Goal: Obtain resource: Download file/media

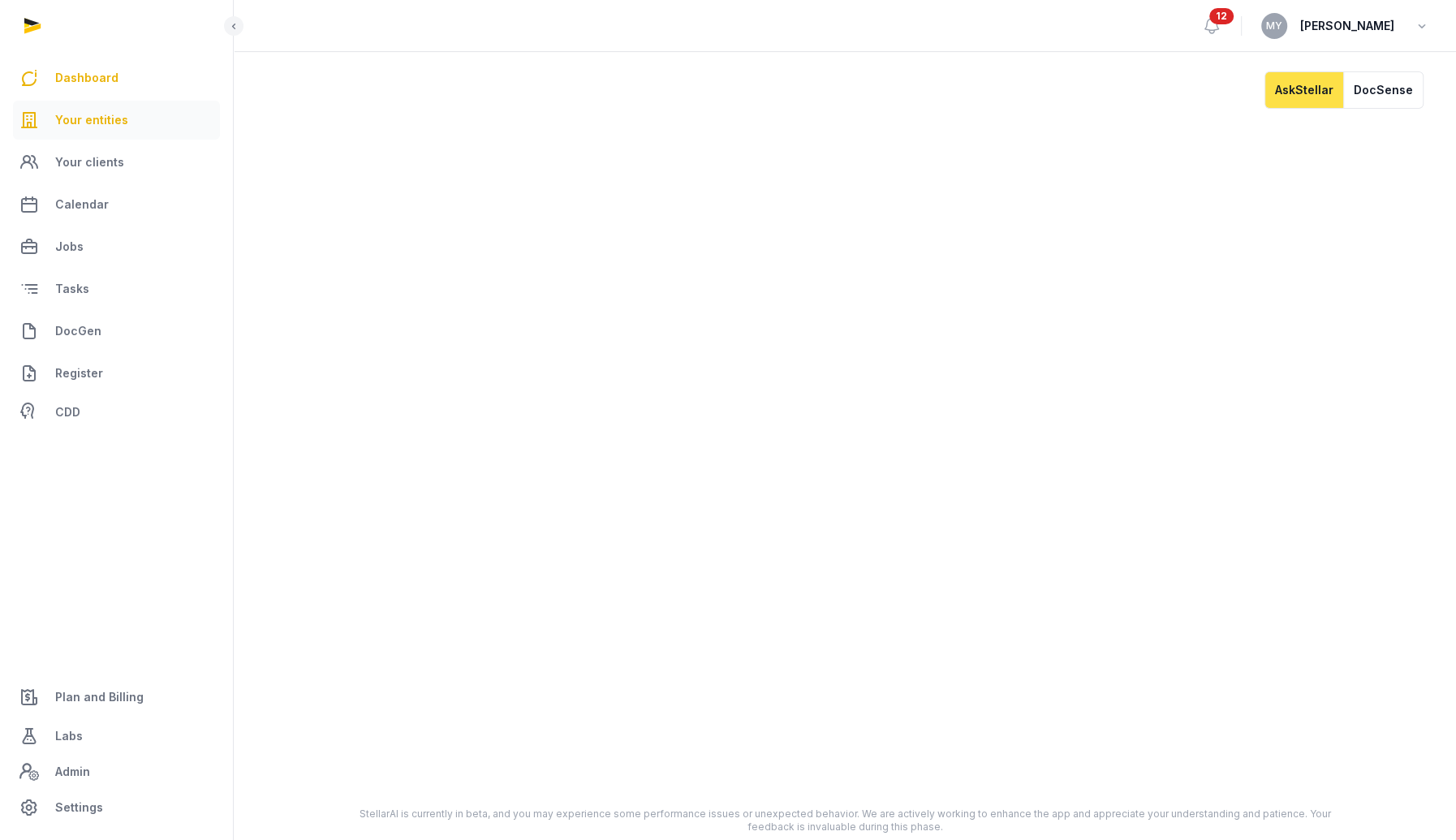
click at [126, 125] on link "Your entities" at bounding box center [116, 120] width 207 height 39
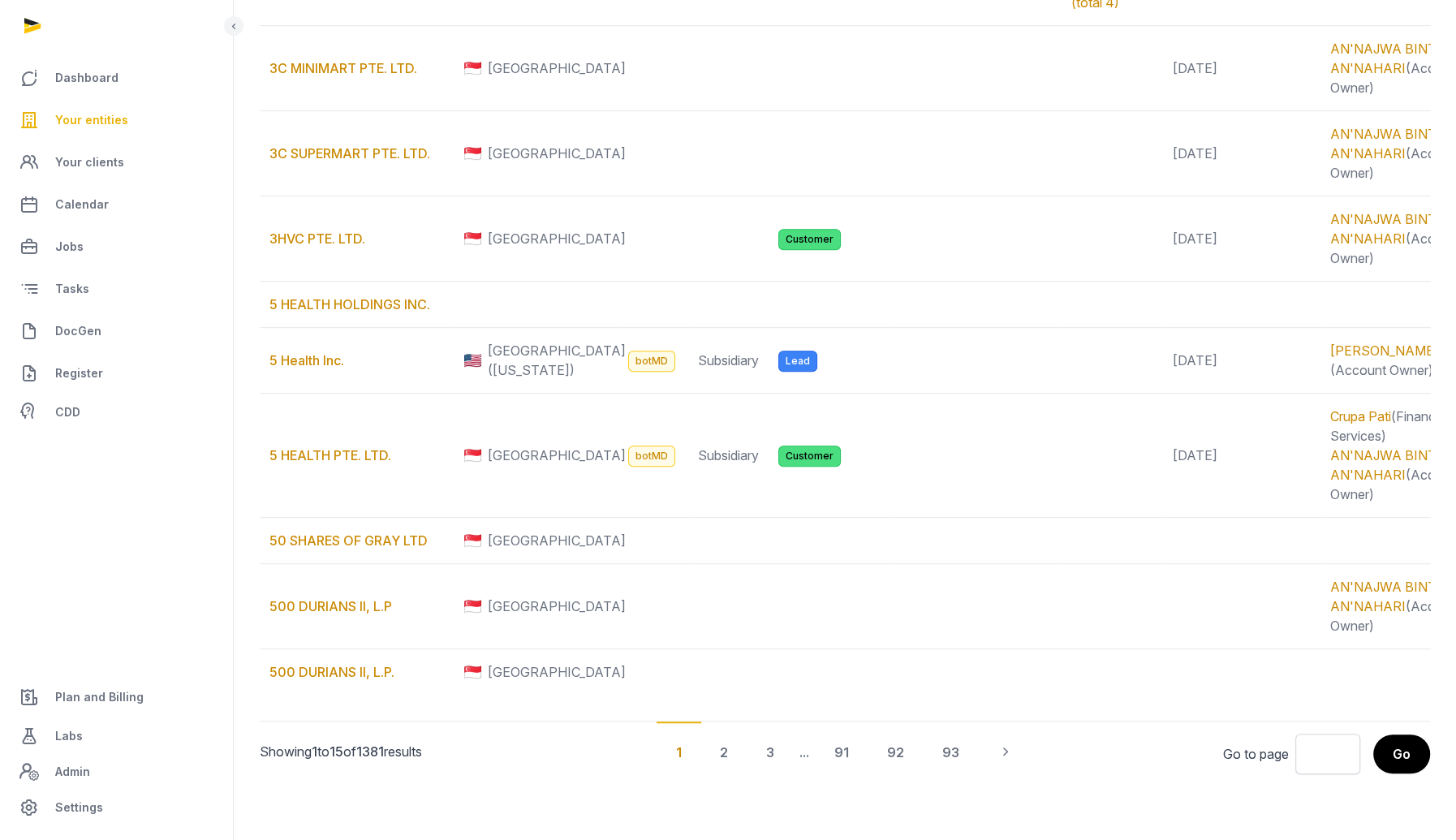
scroll to position [1351, 0]
click at [962, 752] on div "93" at bounding box center [951, 751] width 56 height 60
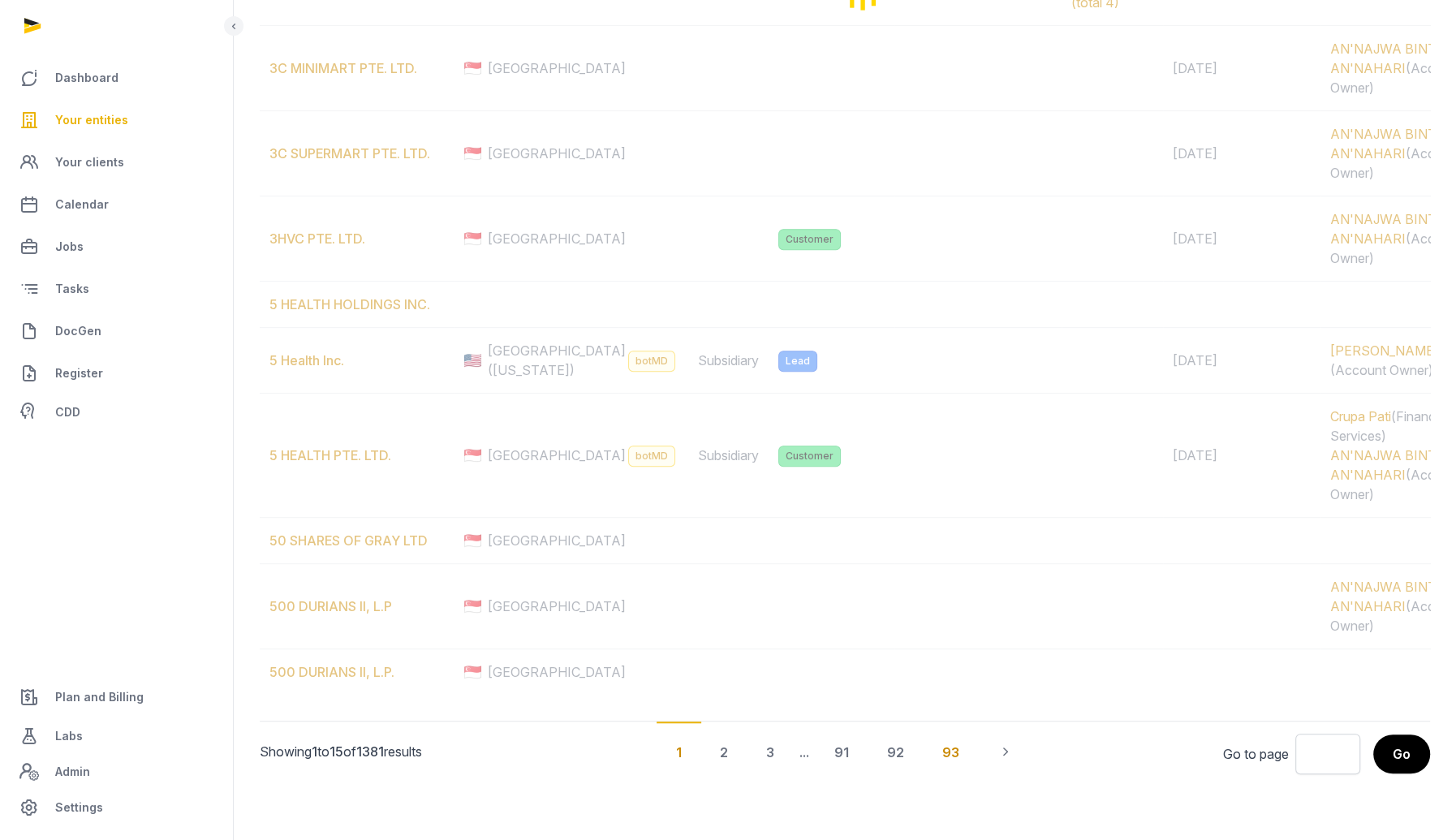
scroll to position [0, 0]
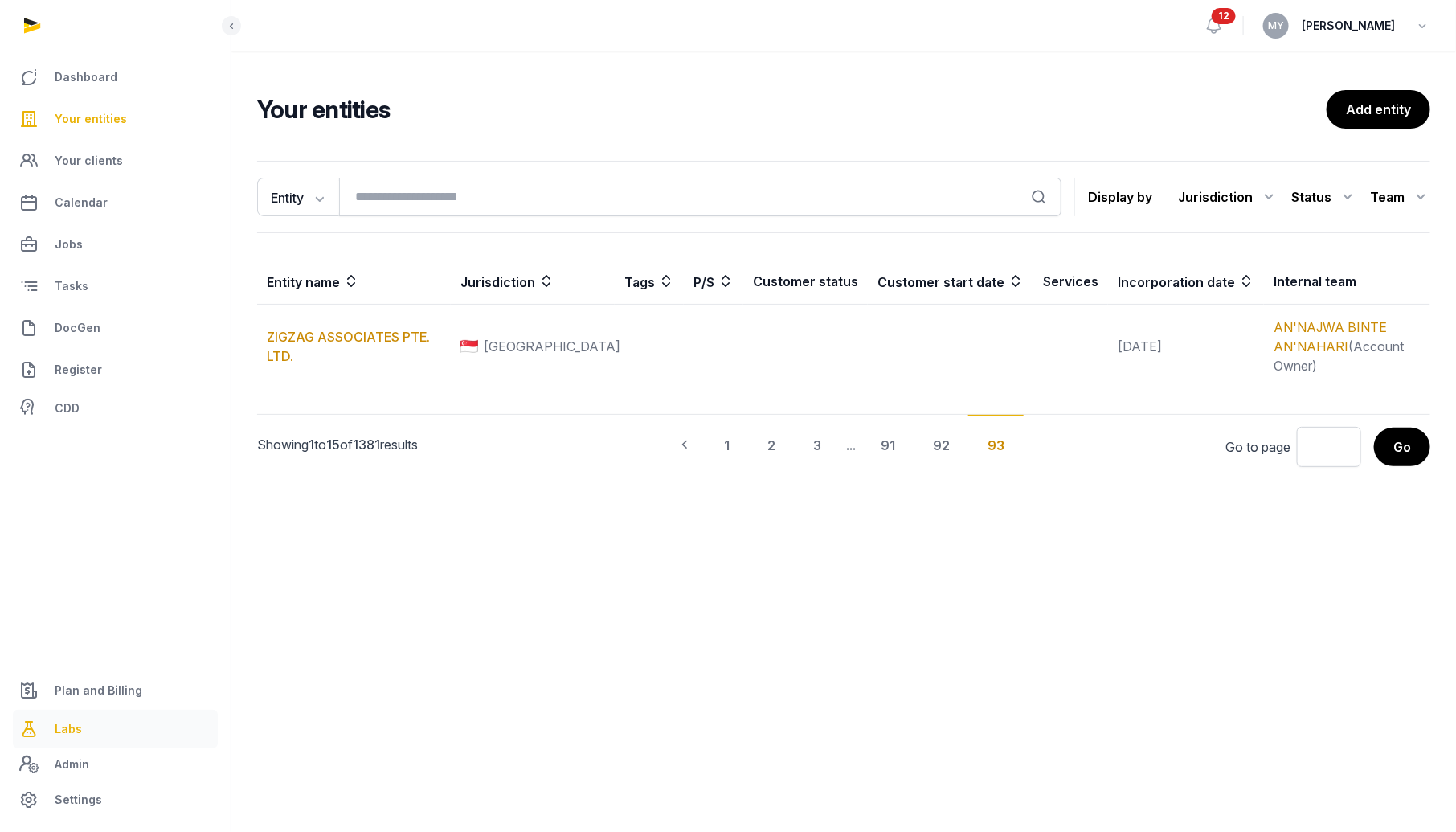
click at [72, 731] on span "Labs" at bounding box center [68, 729] width 27 height 20
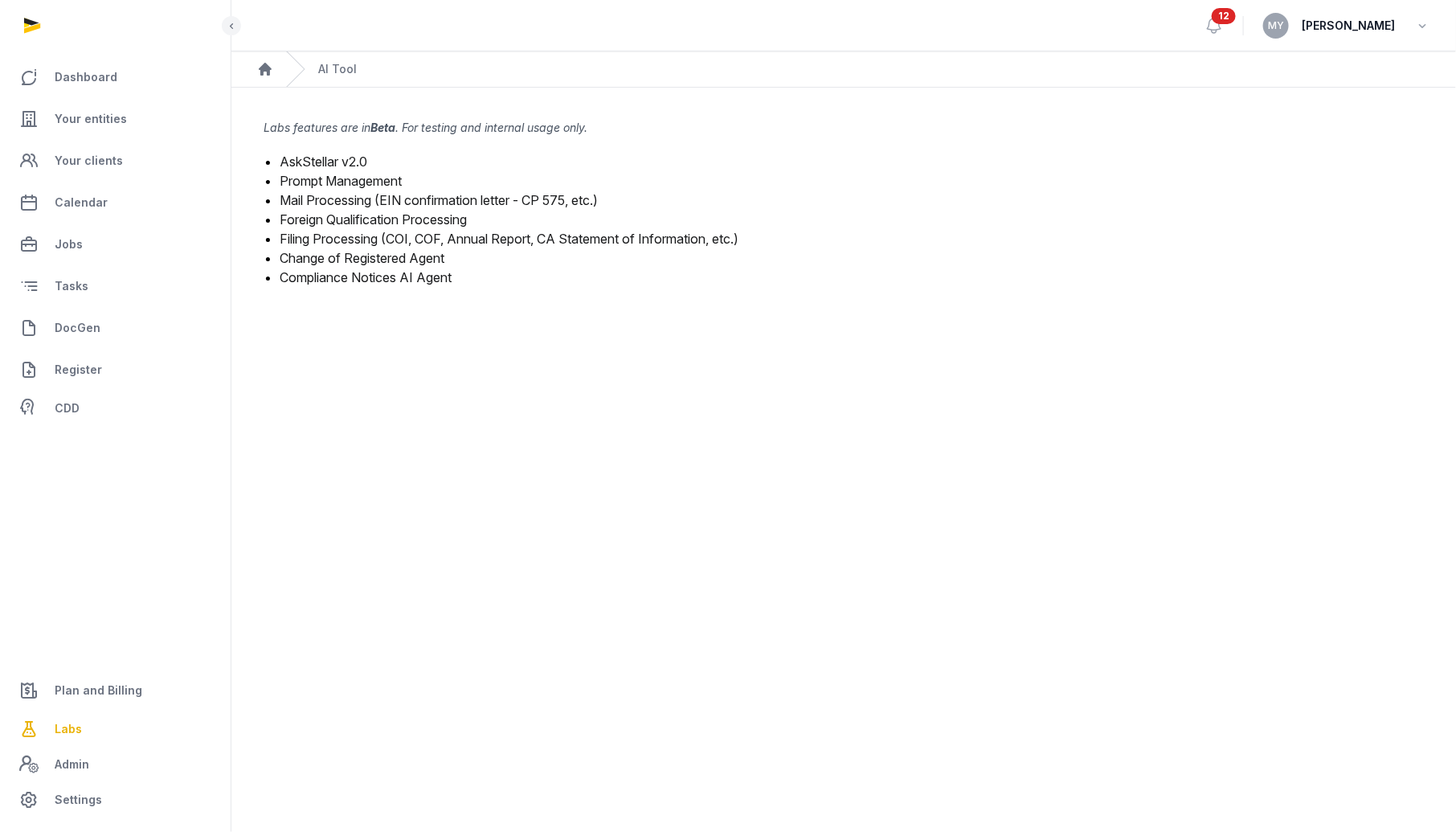
click at [364, 198] on link "Mail Processing (EIN confirmation letter - CP 575, etc.)" at bounding box center [438, 199] width 318 height 16
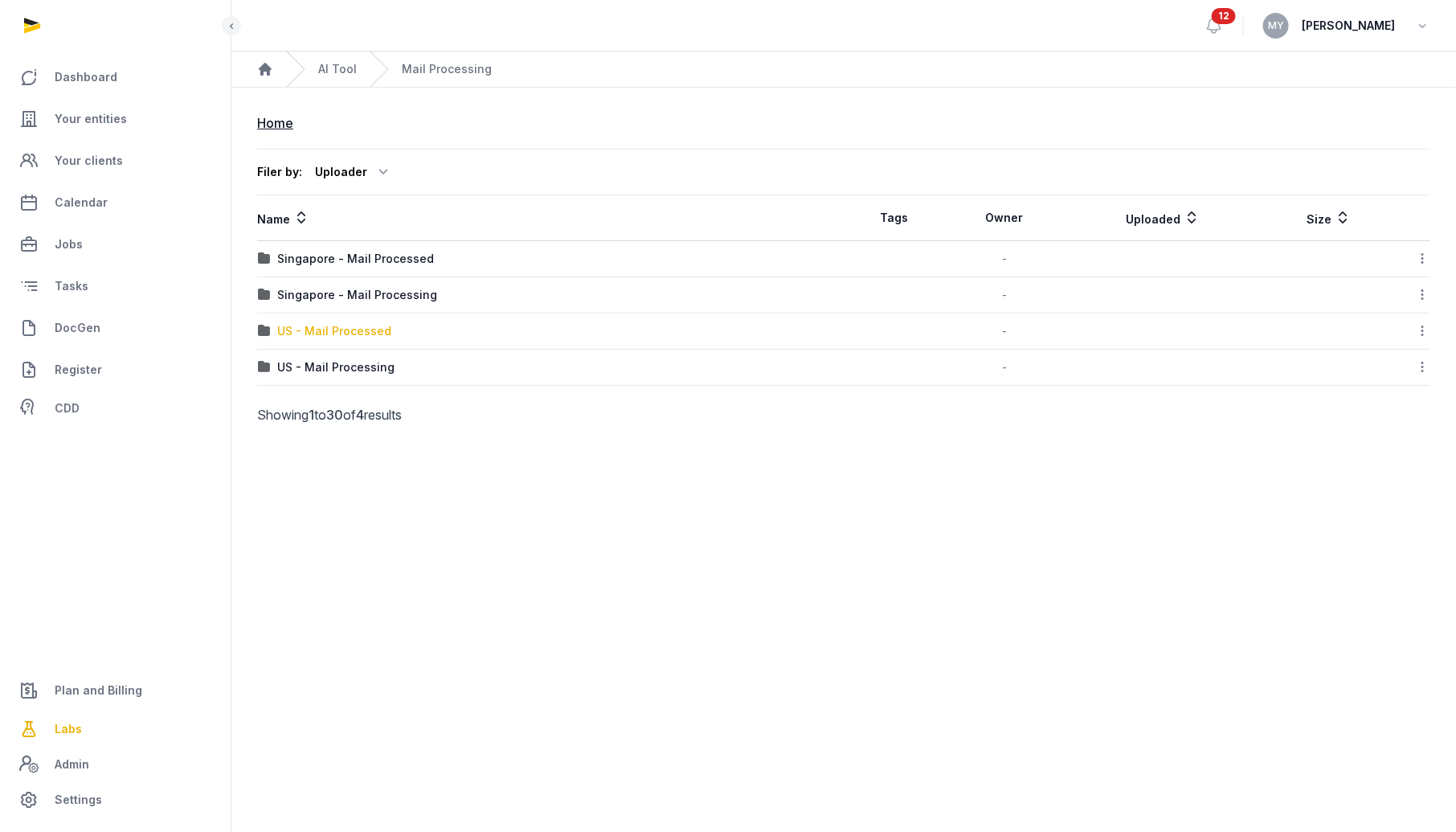
click at [338, 327] on div "US - Mail Processed" at bounding box center [334, 331] width 114 height 16
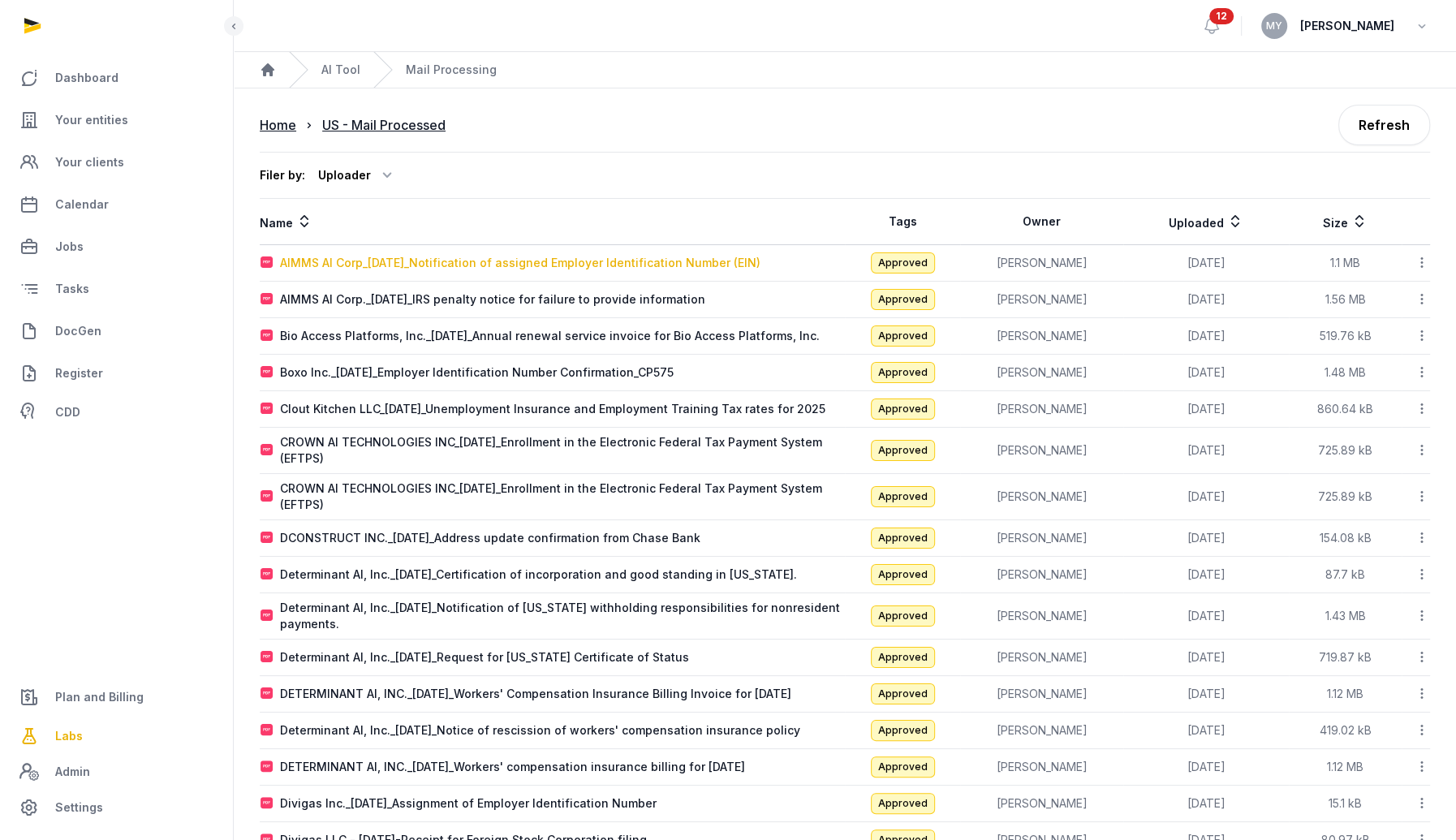
click at [565, 256] on div "AIMMS AI Corp_[DATE]_Notification of assigned Employer Identification Number (E…" at bounding box center [520, 262] width 480 height 16
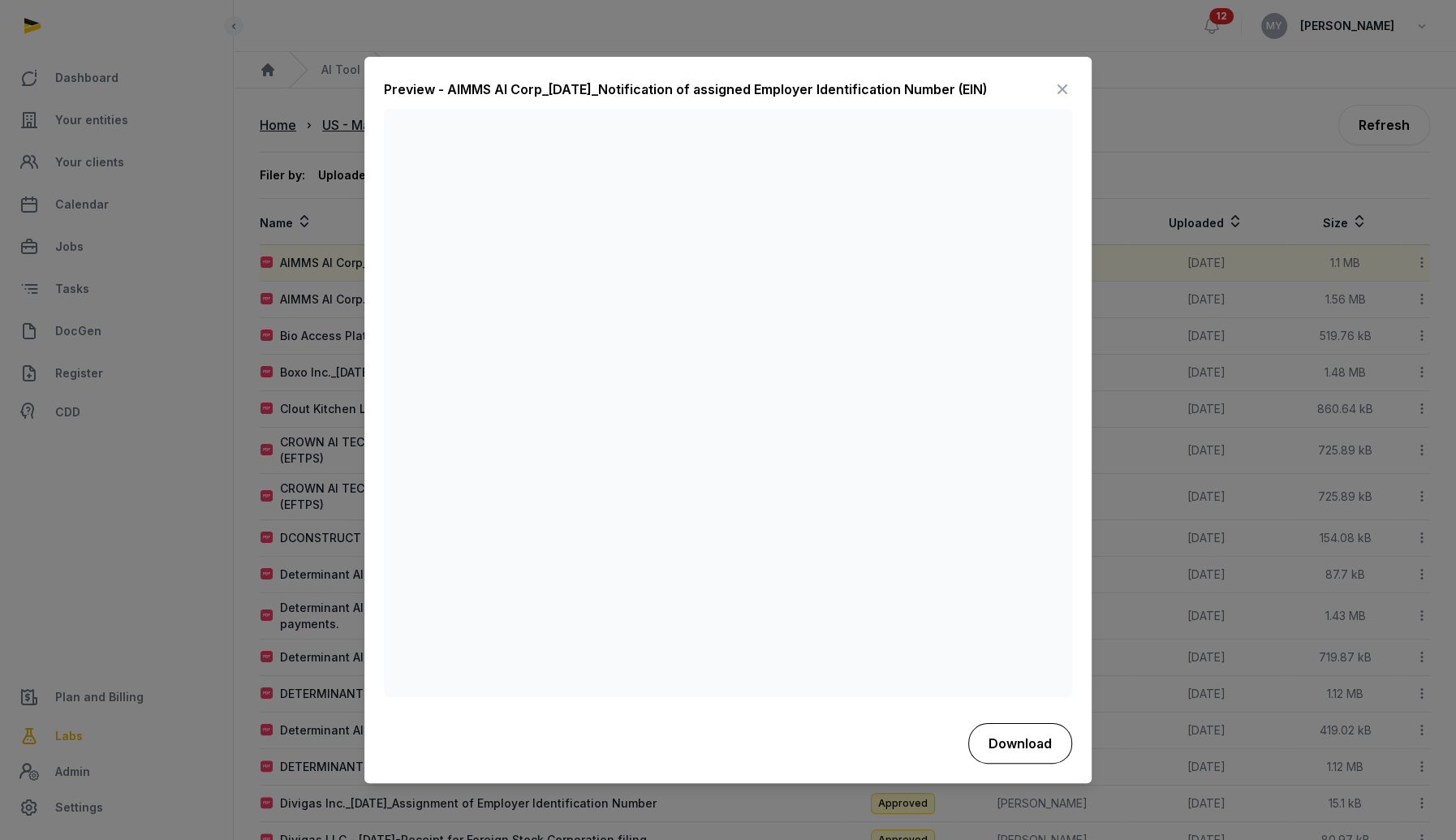
click at [1029, 740] on button "Download" at bounding box center [1020, 743] width 104 height 40
click at [1060, 93] on icon at bounding box center [1063, 90] width 20 height 26
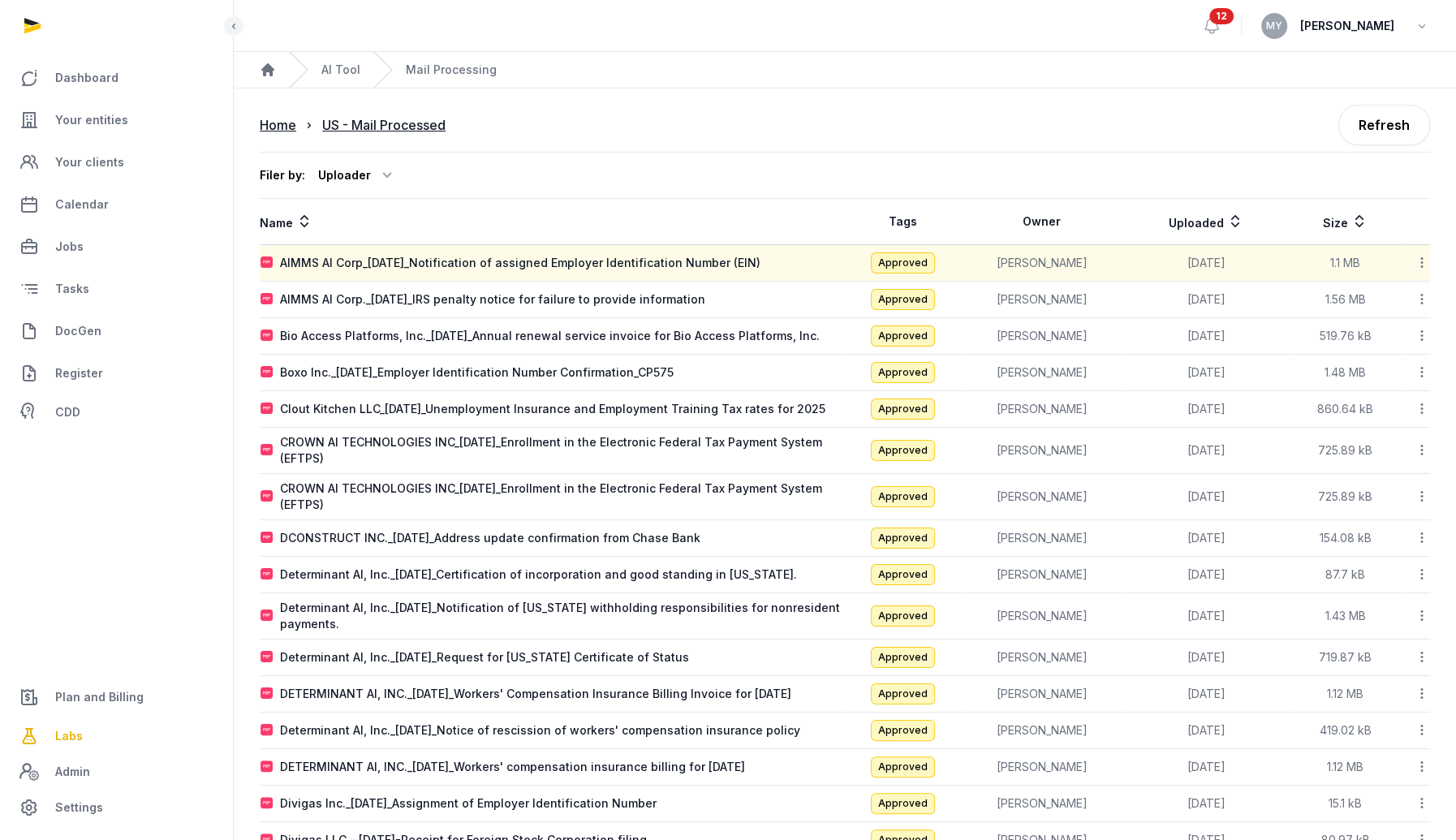
click at [1422, 264] on icon at bounding box center [1422, 262] width 15 height 17
click at [1397, 335] on div "View" at bounding box center [1364, 334] width 130 height 29
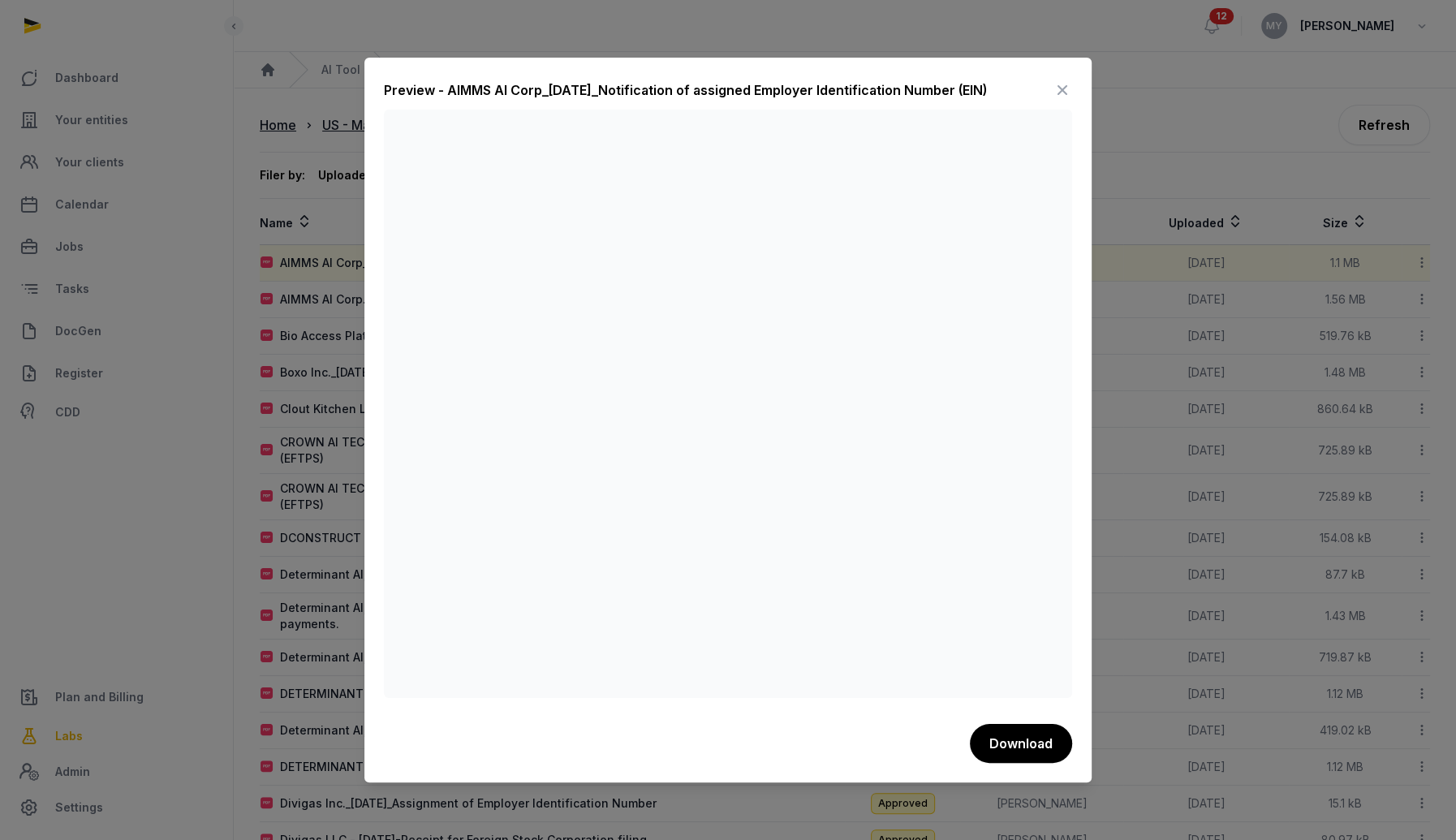
click at [1063, 91] on icon at bounding box center [1063, 90] width 20 height 26
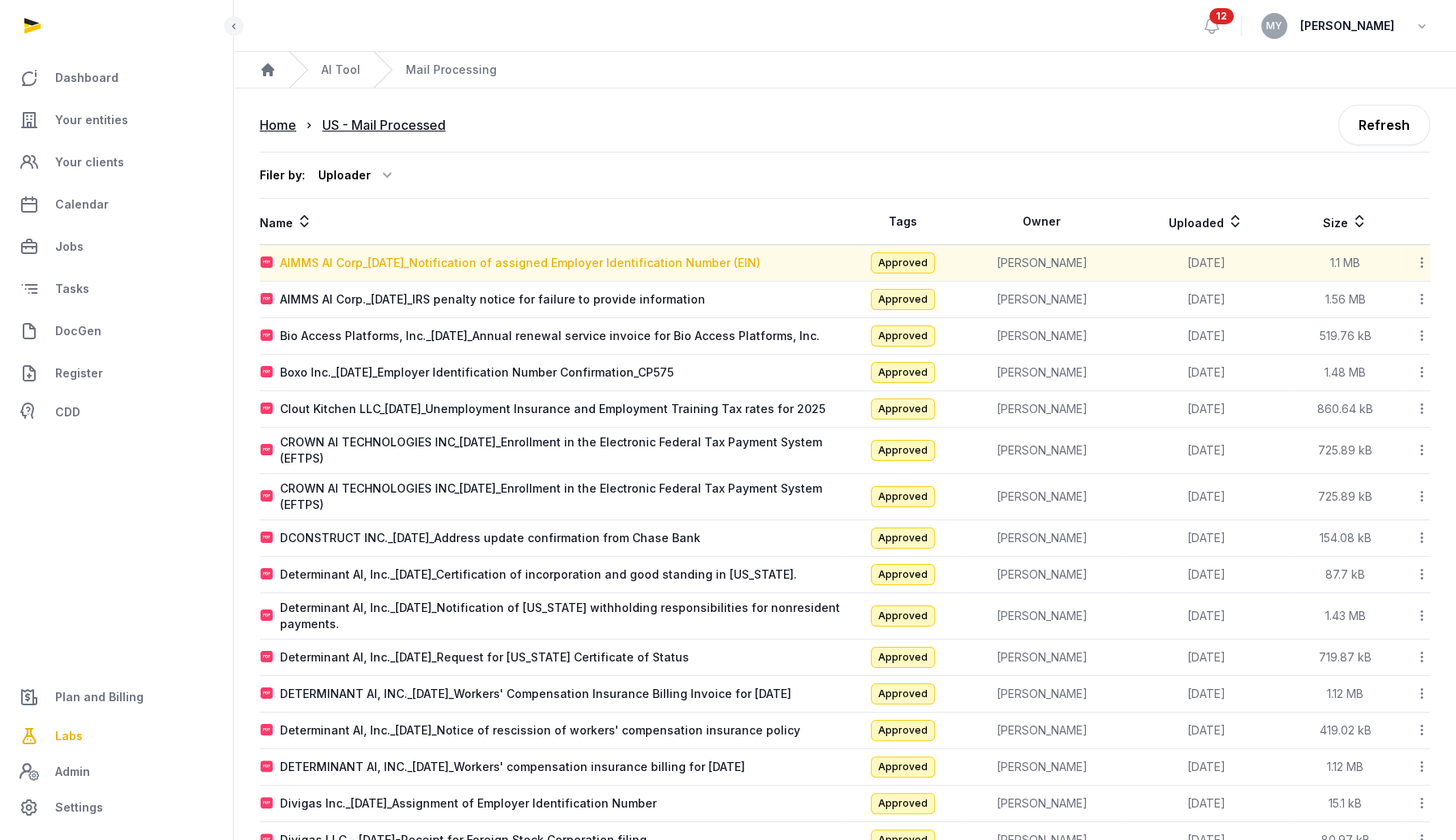
click at [731, 266] on div "AIMMS AI Corp_[DATE]_Notification of assigned Employer Identification Number (E…" at bounding box center [520, 262] width 480 height 16
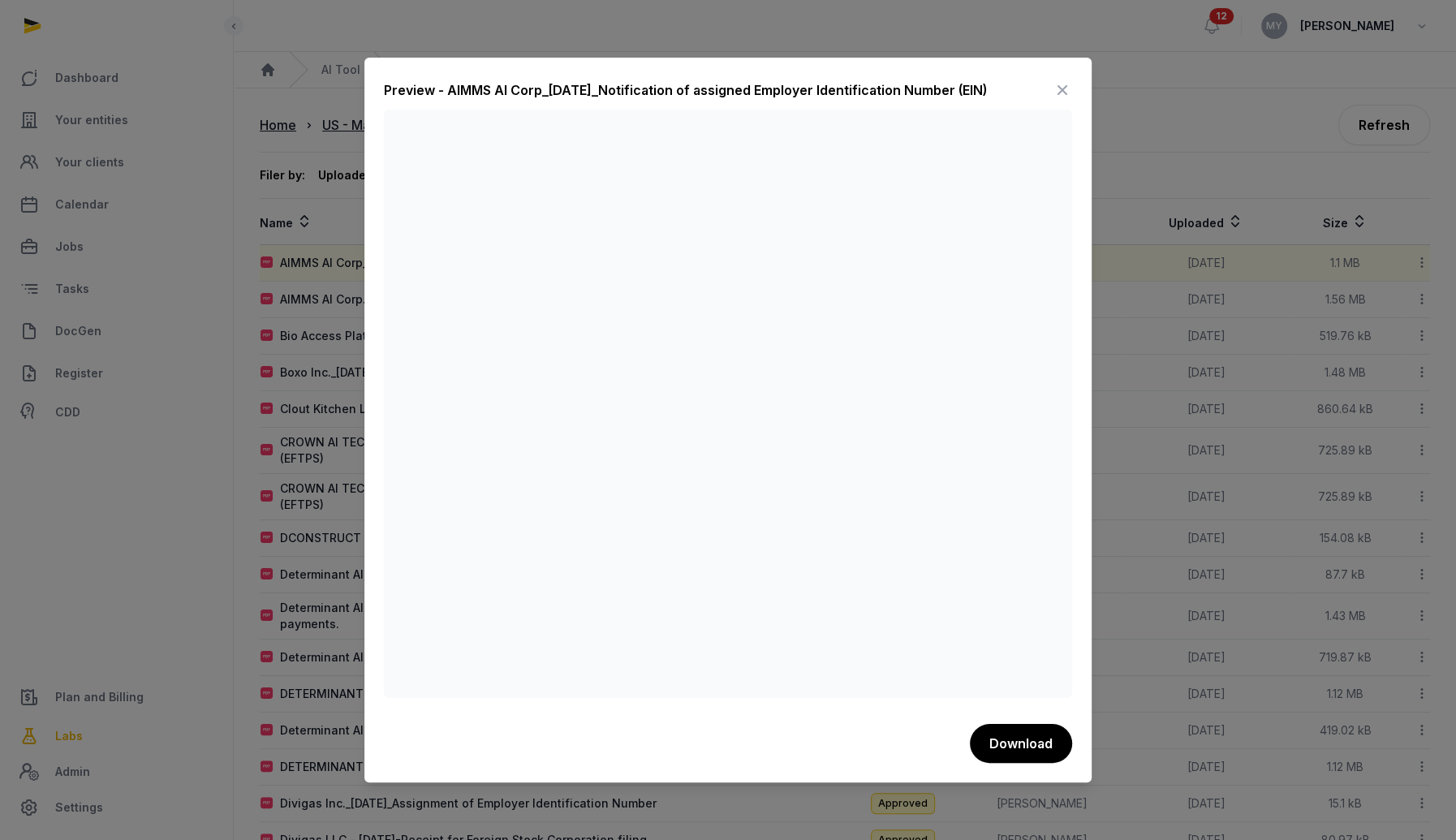
scroll to position [624, 0]
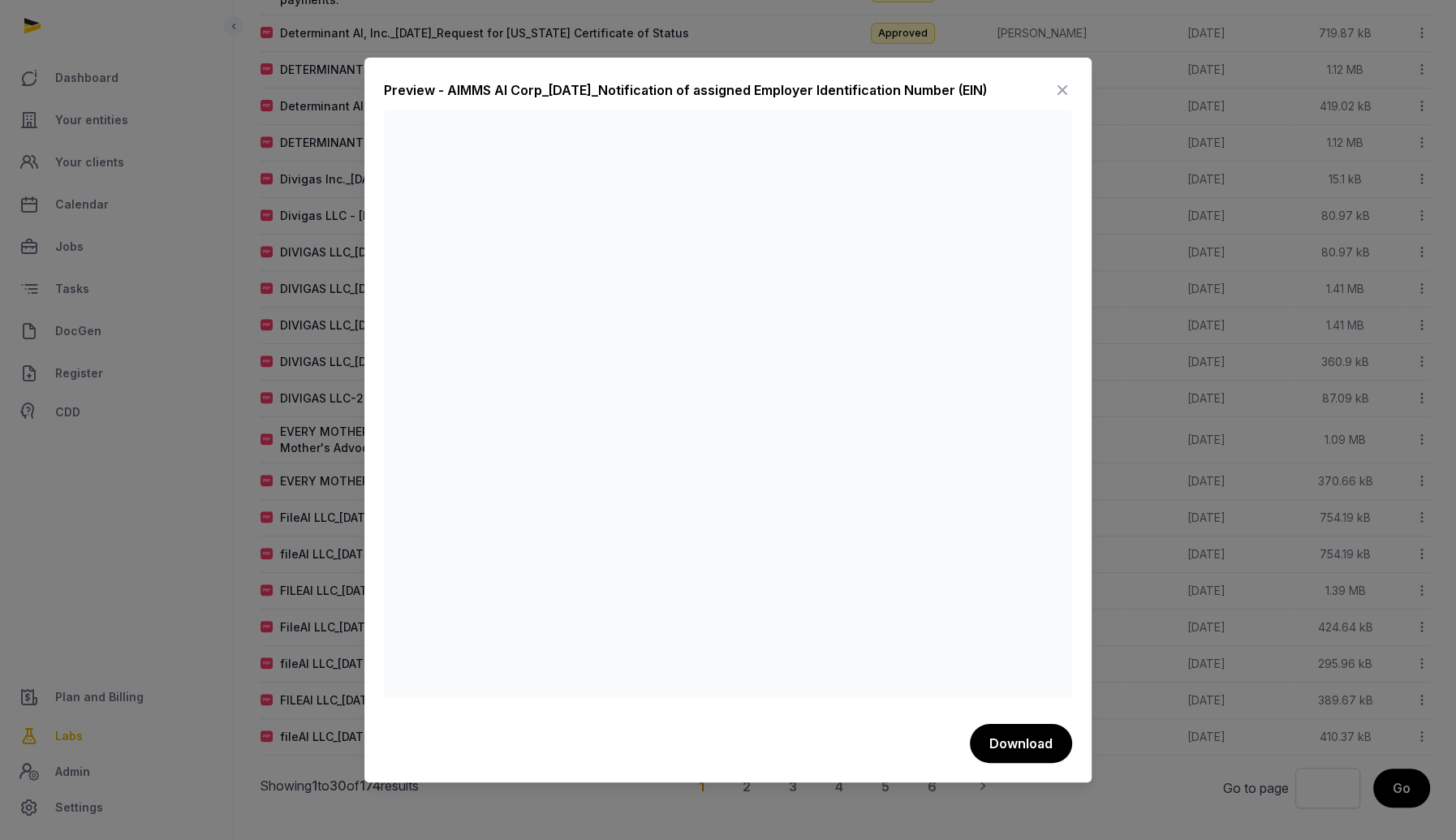
click at [1066, 92] on icon at bounding box center [1063, 90] width 20 height 26
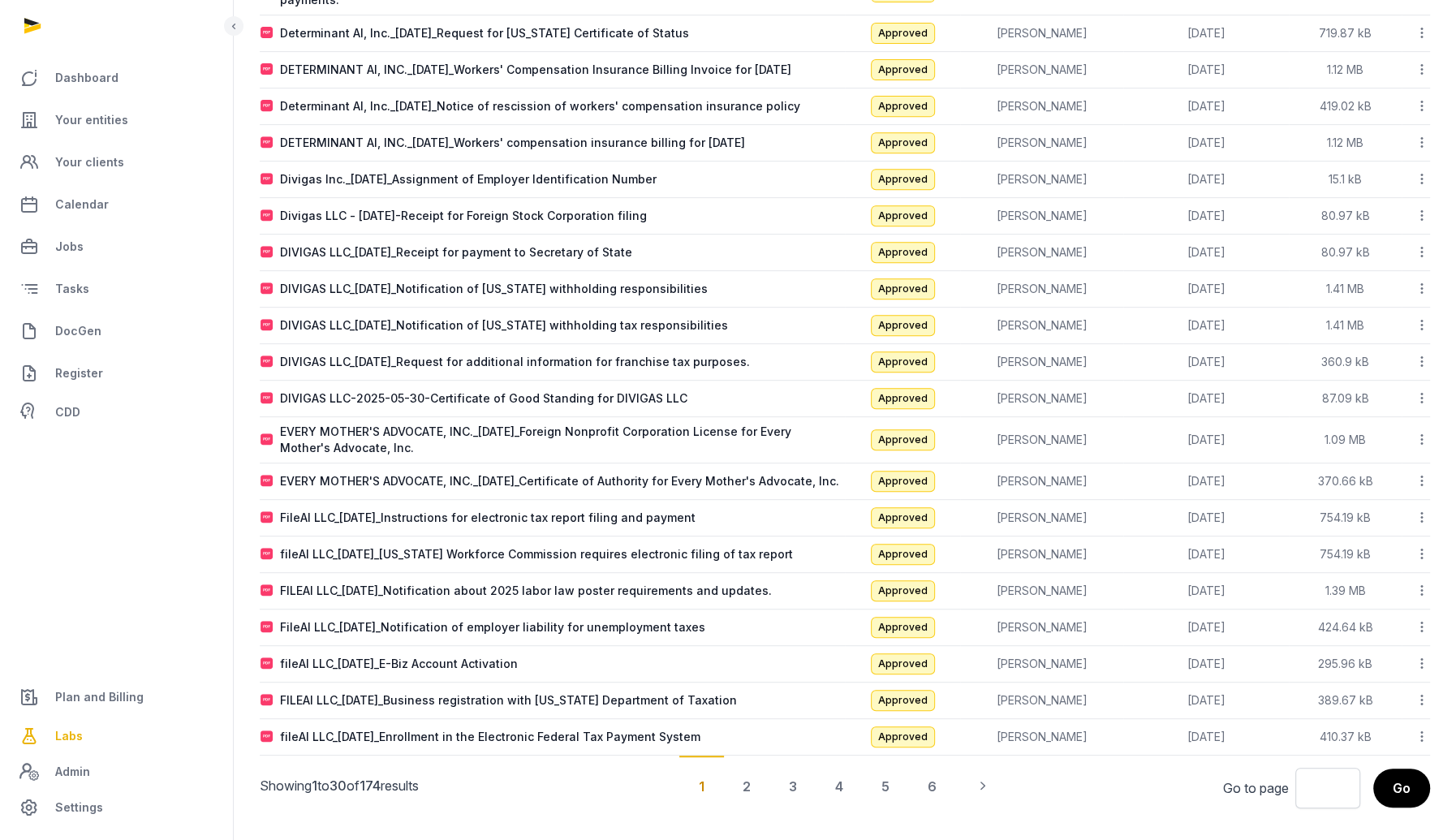
scroll to position [0, 0]
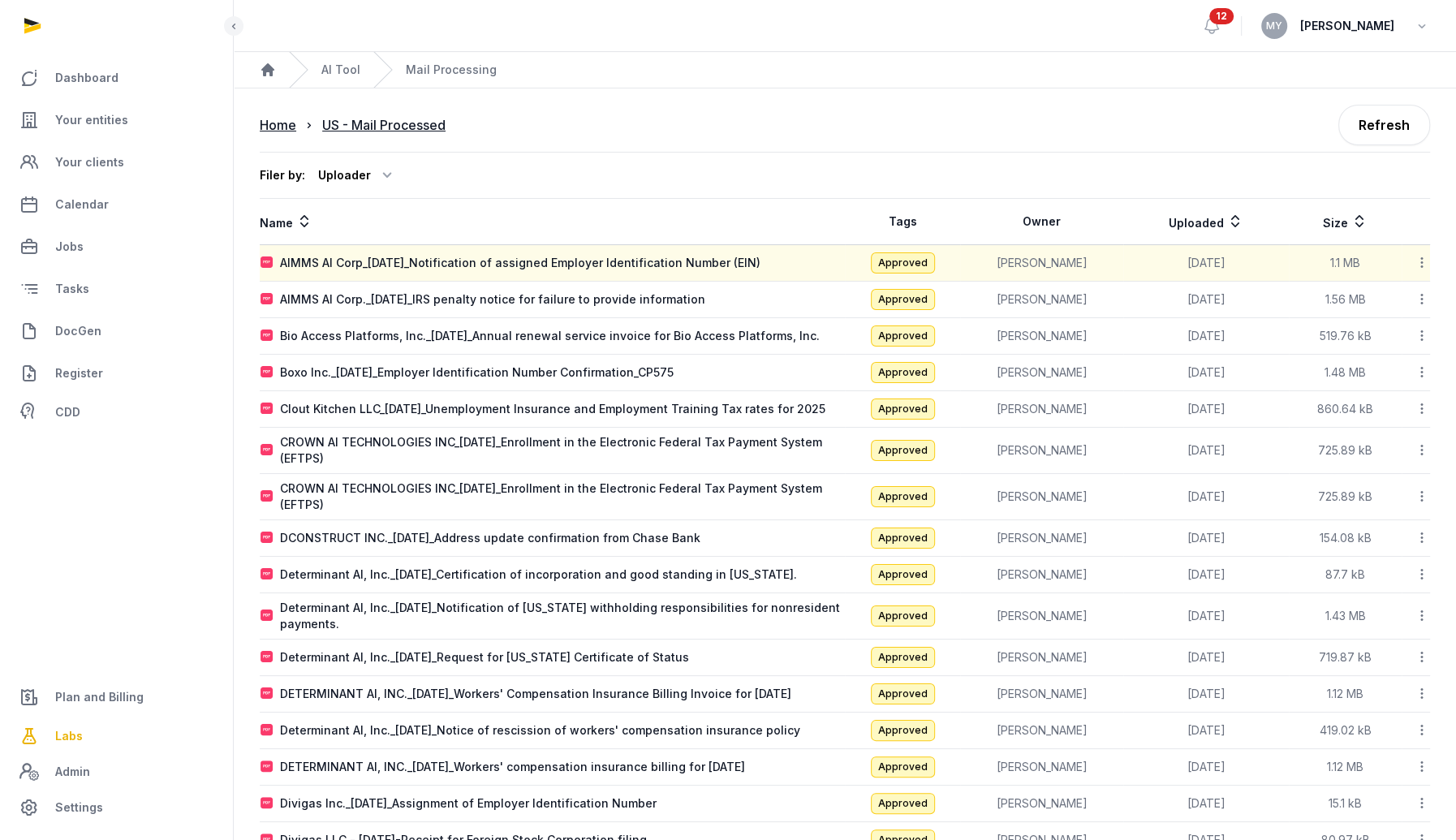
click at [1416, 450] on icon at bounding box center [1422, 450] width 15 height 17
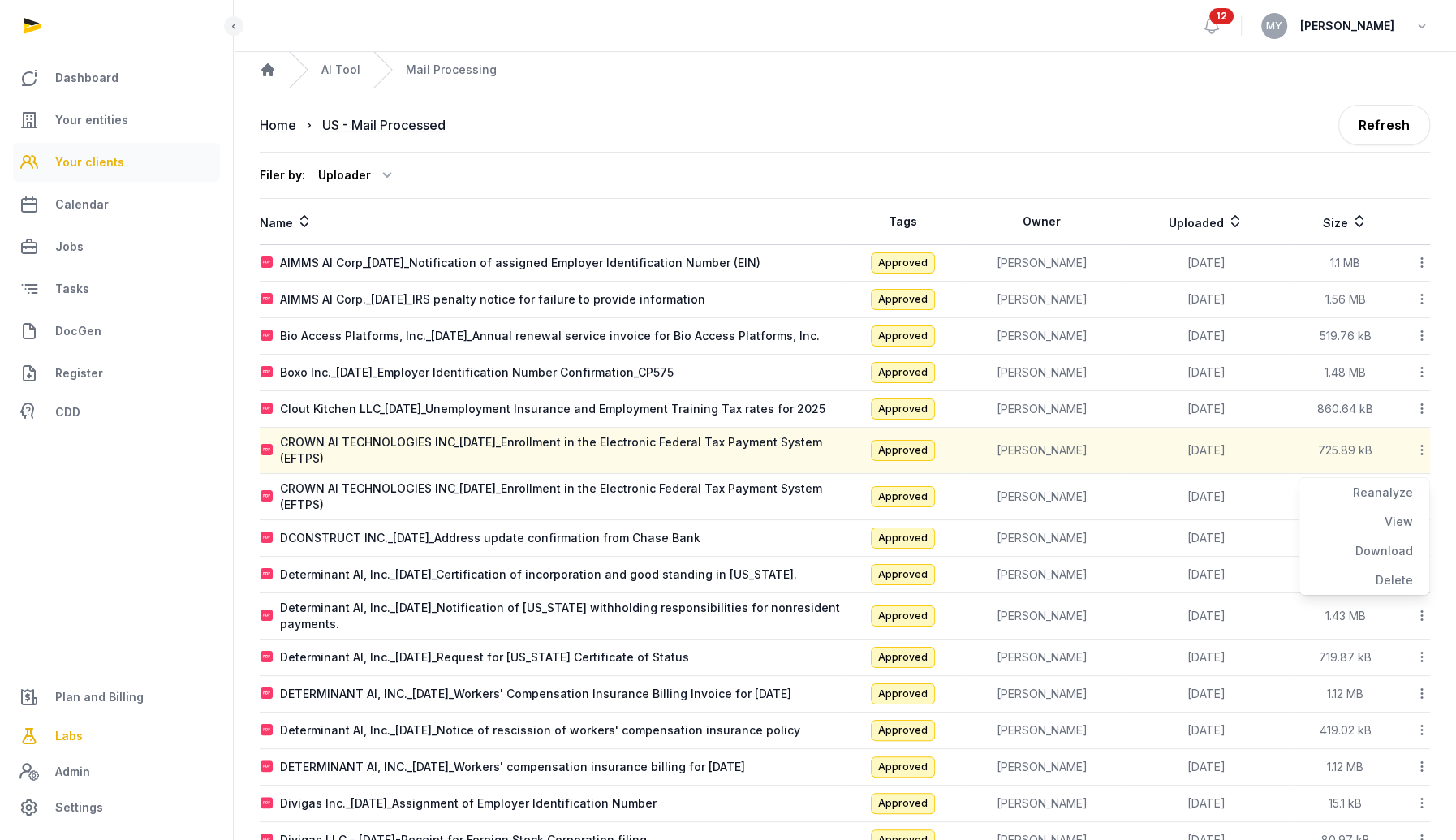
click at [96, 150] on link "Your clients" at bounding box center [116, 162] width 207 height 39
